Goal: Transaction & Acquisition: Purchase product/service

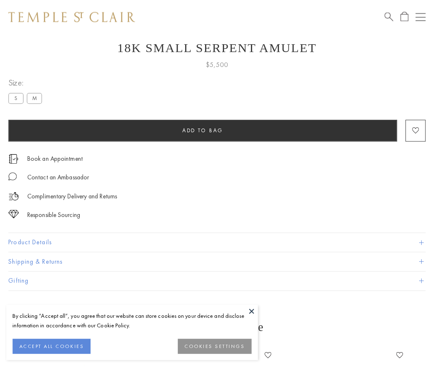
scroll to position [32, 0]
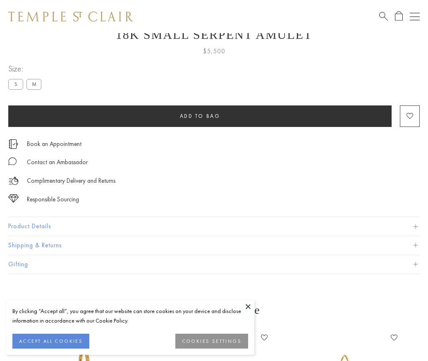
click at [200, 116] on span "Add to bag" at bounding box center [200, 115] width 41 height 7
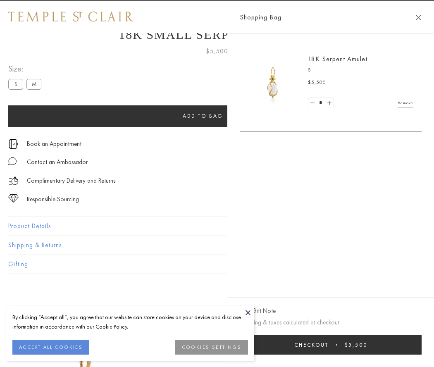
click at [336, 345] on button "Checkout $5,500" at bounding box center [331, 344] width 182 height 19
